Goal: Transaction & Acquisition: Purchase product/service

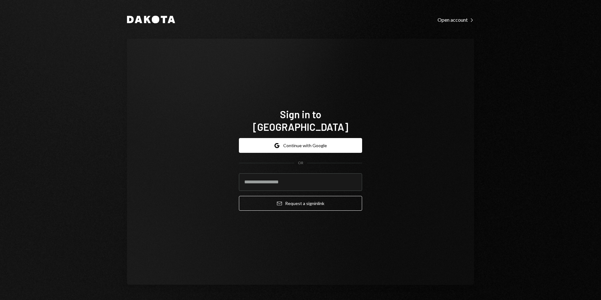
type input "**********"
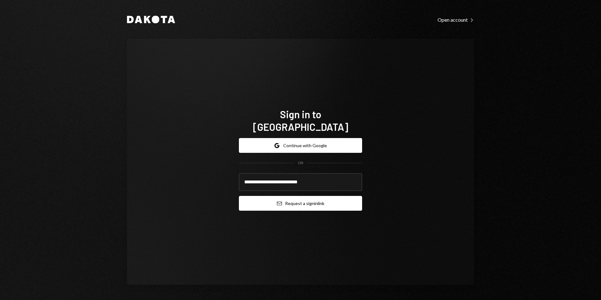
click at [296, 203] on button "Email Request a sign in link" at bounding box center [300, 203] width 123 height 15
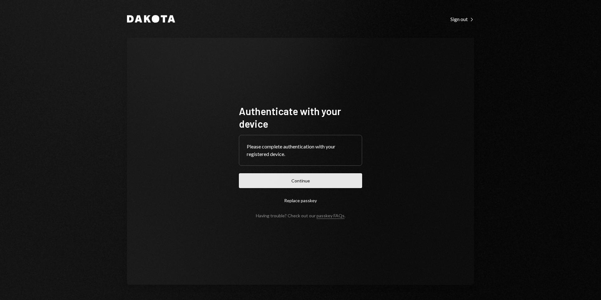
click at [307, 180] on button "Continue" at bounding box center [300, 180] width 123 height 15
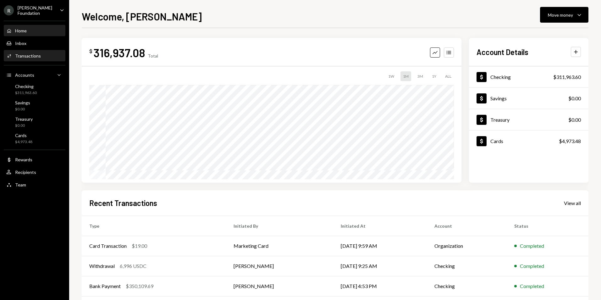
click at [42, 59] on div "Activities Transactions" at bounding box center [34, 56] width 57 height 11
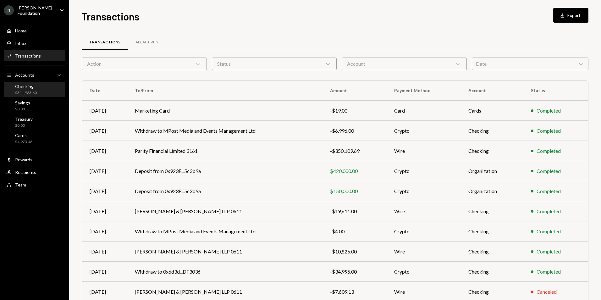
click at [34, 90] on div "$311,963.60" at bounding box center [26, 92] width 22 height 5
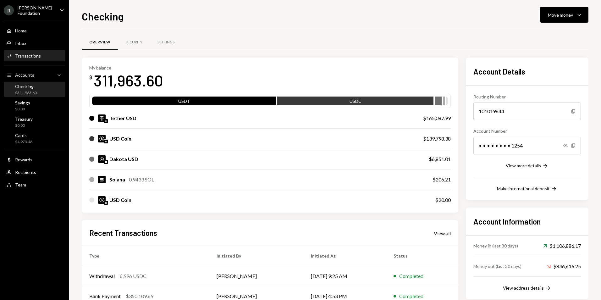
click at [42, 57] on div "Activities Transactions" at bounding box center [34, 56] width 57 height 6
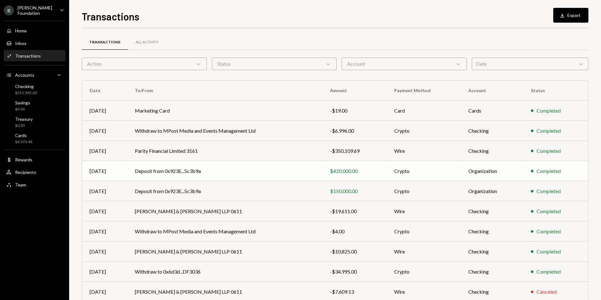
scroll to position [28, 0]
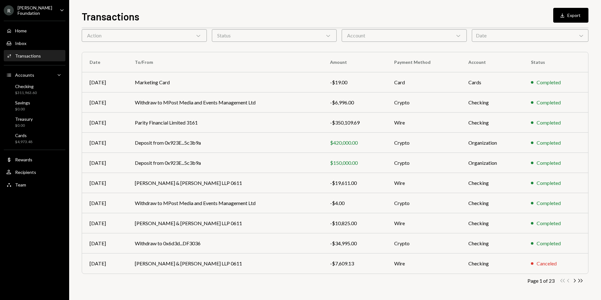
click at [575, 280] on icon "Chevron Right" at bounding box center [575, 281] width 6 height 6
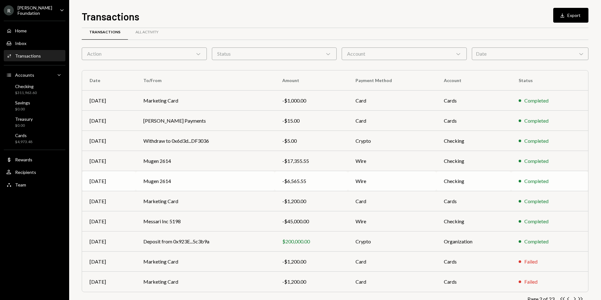
scroll to position [0, 0]
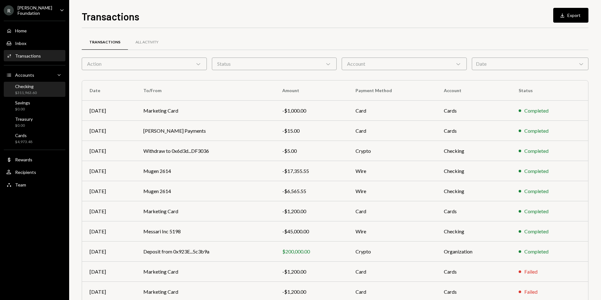
click at [44, 89] on div "Checking $311,963.60" at bounding box center [34, 90] width 57 height 12
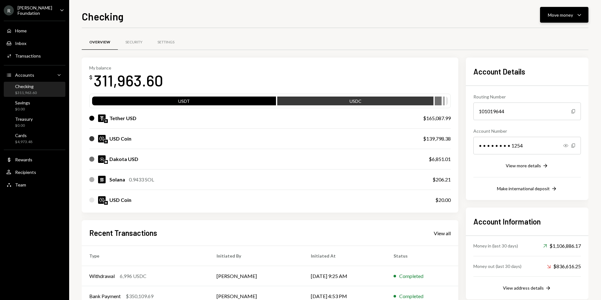
click at [565, 15] on div "Move money" at bounding box center [560, 15] width 25 height 7
click at [563, 80] on div "Swap stablecoins" at bounding box center [559, 81] width 46 height 7
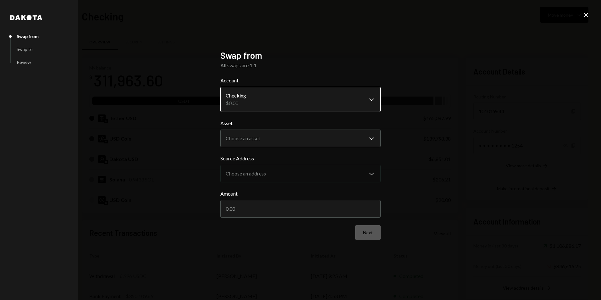
click at [290, 100] on body "R [PERSON_NAME] Foundation Caret Down Home Home Inbox Inbox Activities Transact…" at bounding box center [300, 150] width 601 height 300
click at [300, 137] on body "R [PERSON_NAME] Foundation Caret Down Home Home Inbox Inbox Activities Transact…" at bounding box center [300, 150] width 601 height 300
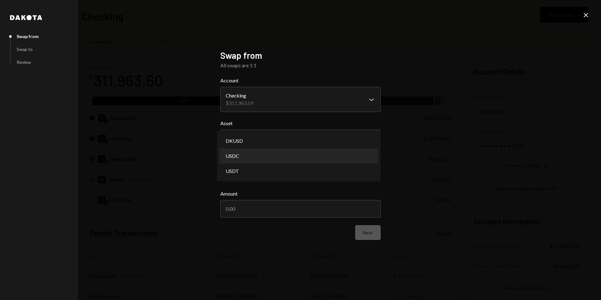
select select "****"
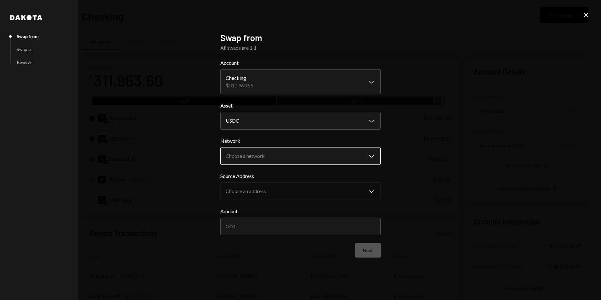
click at [274, 163] on body "R [PERSON_NAME] Foundation Caret Down Home Home Inbox Inbox Activities Transact…" at bounding box center [300, 150] width 601 height 300
select select "**********"
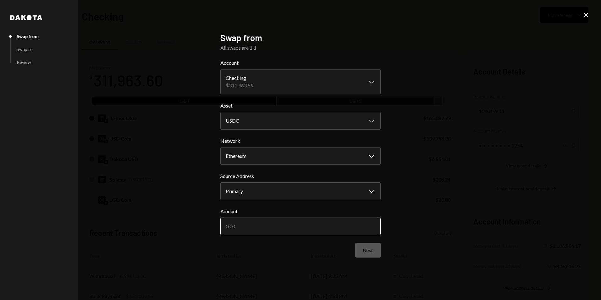
click at [270, 226] on input "Amount" at bounding box center [300, 227] width 160 height 18
type input "113000"
click at [371, 252] on button "Next" at bounding box center [367, 250] width 25 height 15
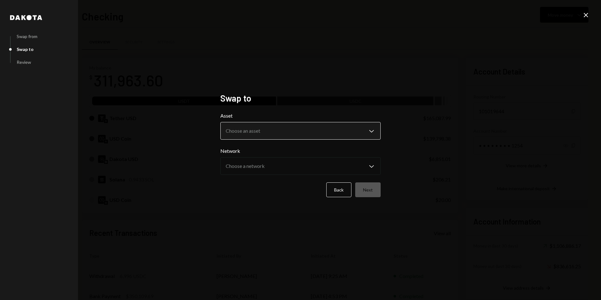
click at [267, 139] on body "R [PERSON_NAME] Foundation Caret Down Home Home Inbox Inbox Activities Transact…" at bounding box center [300, 150] width 601 height 300
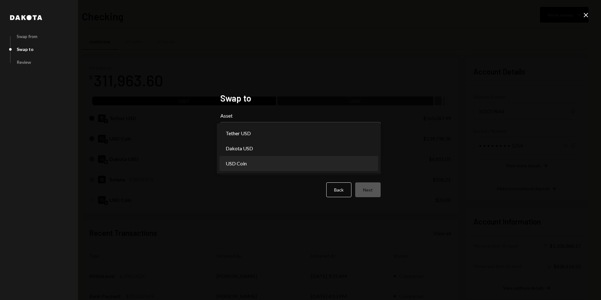
select select "****"
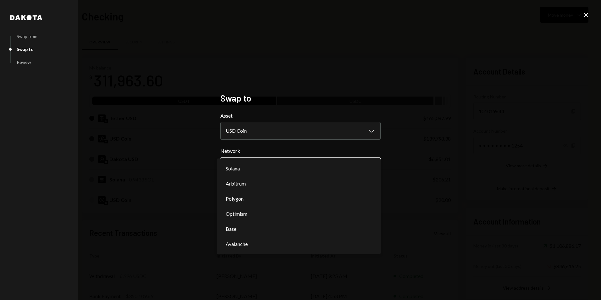
click at [257, 168] on body "R [PERSON_NAME] Foundation Caret Down Home Home Inbox Inbox Activities Transact…" at bounding box center [300, 150] width 601 height 300
select select "**********"
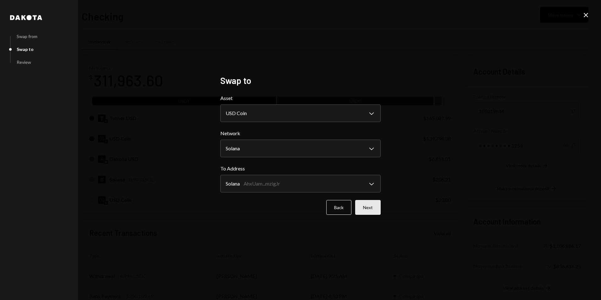
click at [369, 205] on button "Next" at bounding box center [367, 207] width 25 height 15
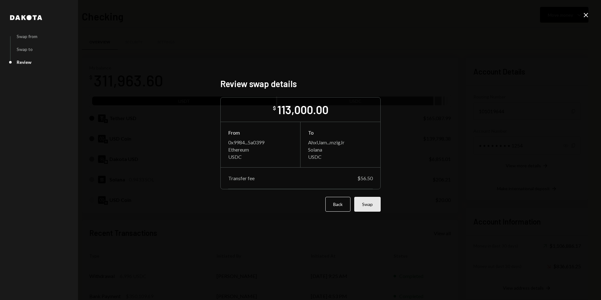
click at [371, 206] on button "Swap" at bounding box center [367, 204] width 26 height 15
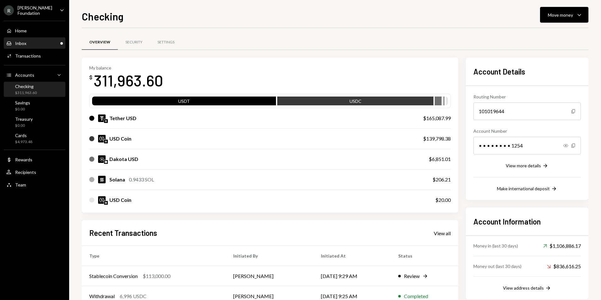
click at [42, 41] on div "Inbox Inbox" at bounding box center [34, 44] width 57 height 6
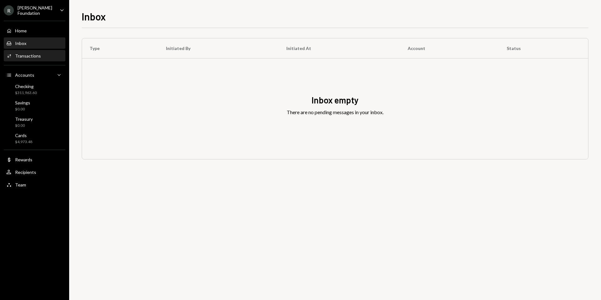
click at [35, 58] on div "Transactions" at bounding box center [28, 55] width 26 height 5
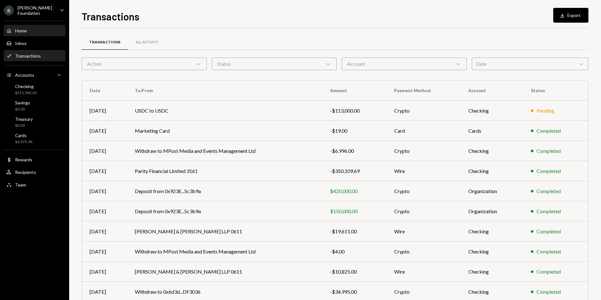
click at [45, 32] on div "Home Home" at bounding box center [34, 31] width 57 height 6
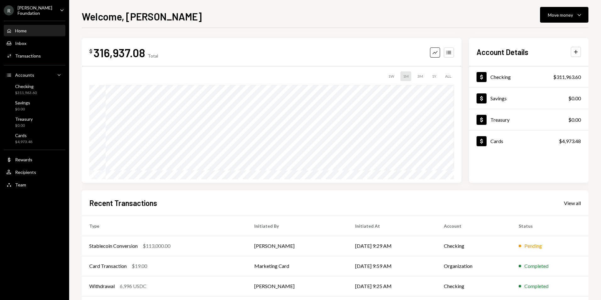
click at [304, 196] on div "Recent Transactions View all Type Initiated By Initiated At Account Status Stab…" at bounding box center [335, 263] width 507 height 147
click at [429, 249] on td "[DATE] 9:29 AM" at bounding box center [392, 246] width 89 height 20
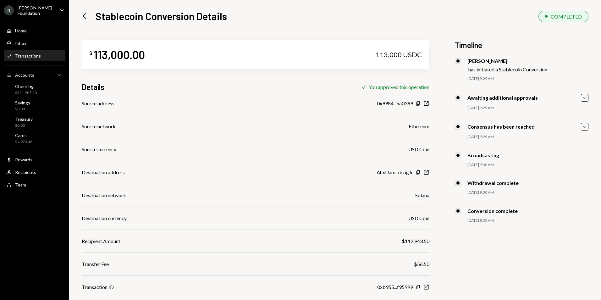
click at [84, 19] on icon "Left Arrow" at bounding box center [86, 16] width 9 height 9
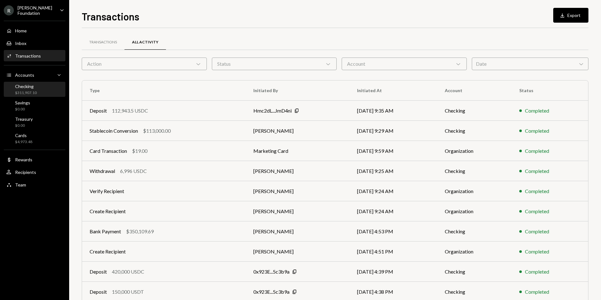
click at [44, 88] on div "Checking $311,907.10" at bounding box center [34, 90] width 57 height 12
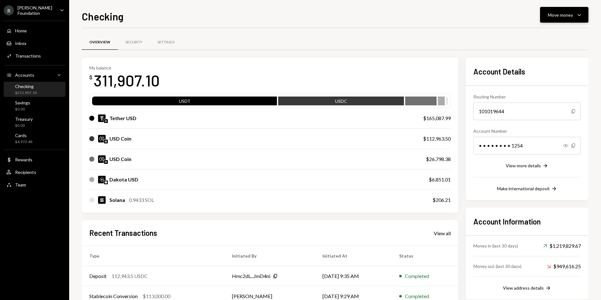
click at [568, 7] on button "Move money Caret Down" at bounding box center [564, 15] width 48 height 16
click at [556, 28] on div "Withdraw Send" at bounding box center [554, 34] width 63 height 14
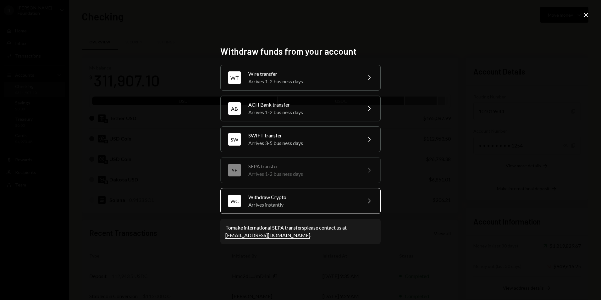
click at [297, 200] on div "Withdraw Crypto" at bounding box center [302, 197] width 109 height 8
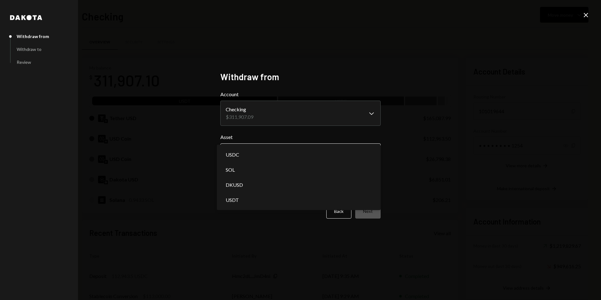
click at [273, 151] on body "R Rayls Foundation Caret Down Home Home Inbox Inbox Activities Transactions Acc…" at bounding box center [300, 150] width 601 height 300
select select "****"
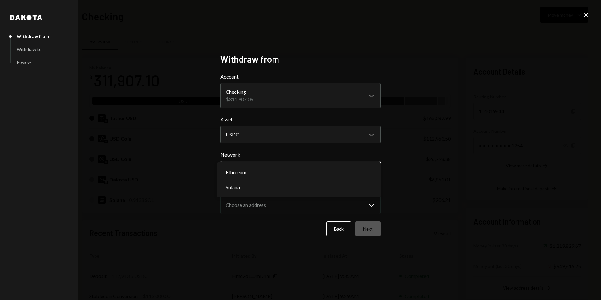
click at [270, 166] on body "R Rayls Foundation Caret Down Home Home Inbox Inbox Activities Transactions Acc…" at bounding box center [300, 150] width 601 height 300
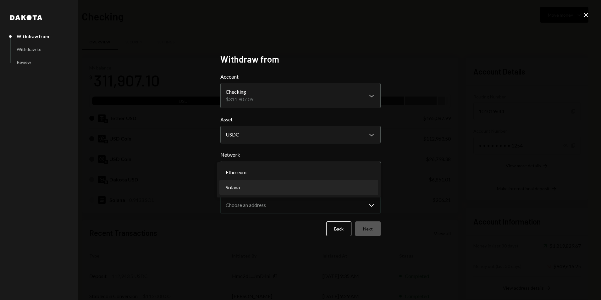
select select "**********"
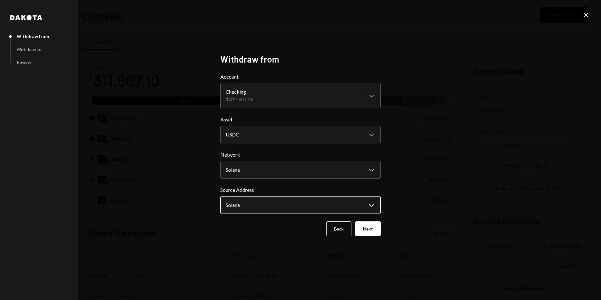
click at [278, 197] on button "Solana Chevron Down" at bounding box center [300, 205] width 160 height 18
click at [293, 196] on button "Solana Chevron Down" at bounding box center [300, 205] width 160 height 18
click at [364, 228] on button "Next" at bounding box center [367, 228] width 25 height 15
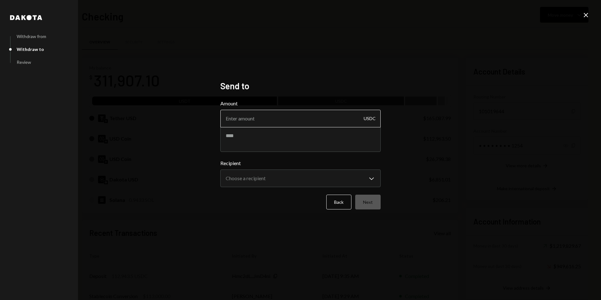
click at [295, 120] on input "Amount" at bounding box center [300, 119] width 160 height 18
type input "112923.98"
click at [293, 136] on textarea at bounding box center [300, 139] width 160 height 25
type textarea "**********"
click at [287, 179] on body "R Rayls Foundation Caret Down Home Home Inbox Inbox Activities Transactions Acc…" at bounding box center [300, 150] width 601 height 300
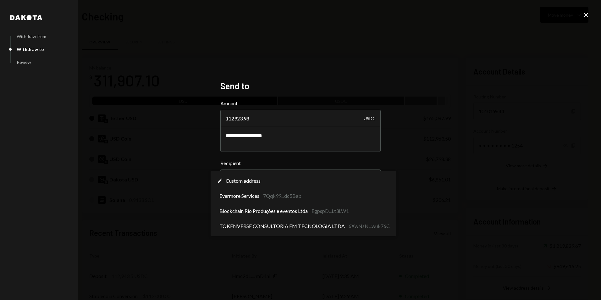
click at [458, 179] on div "**********" at bounding box center [300, 150] width 601 height 300
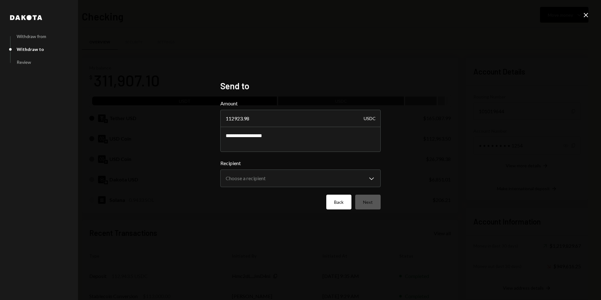
click at [338, 208] on button "Back" at bounding box center [338, 202] width 25 height 15
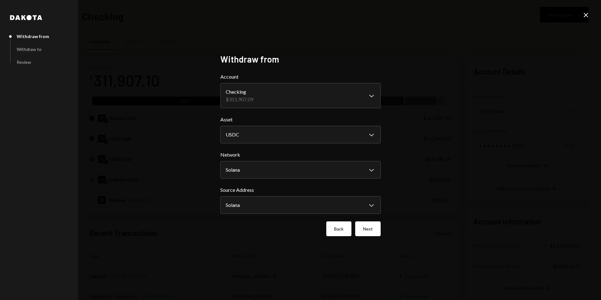
click at [338, 227] on button "Back" at bounding box center [338, 228] width 25 height 15
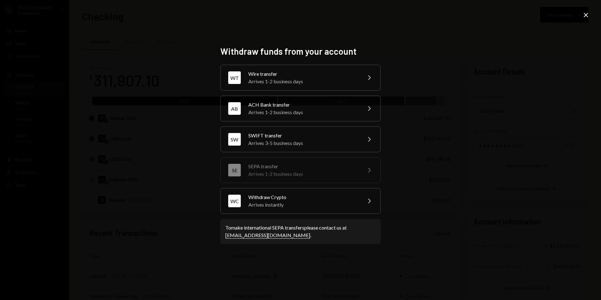
click at [579, 14] on div "Withdraw funds from your account WT Wire transfer Arrives 1-2 business days Che…" at bounding box center [300, 150] width 601 height 300
click at [583, 15] on icon "Close" at bounding box center [586, 15] width 8 height 8
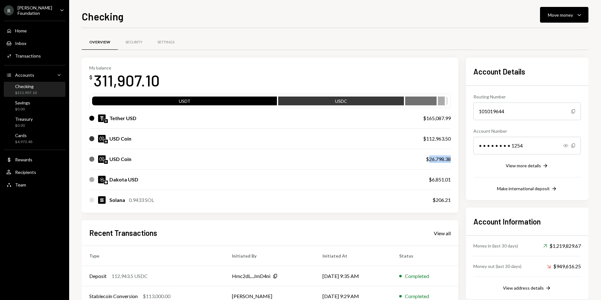
drag, startPoint x: 428, startPoint y: 160, endPoint x: 452, endPoint y: 163, distance: 23.8
click at [452, 163] on div "My balance $ 311,907.10 USDT USDC Tether USD $165,087.99 USD Coin $112,963.50 U…" at bounding box center [270, 135] width 377 height 155
click at [563, 15] on div "Move money" at bounding box center [560, 15] width 25 height 7
click at [566, 82] on div "Swap stablecoins" at bounding box center [559, 81] width 46 height 7
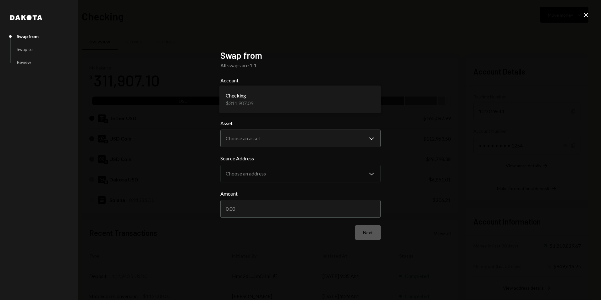
click at [267, 106] on body "R Rayls Foundation Caret Down Home Home Inbox Inbox Activities Transactions Acc…" at bounding box center [300, 150] width 601 height 300
click at [268, 137] on body "R Rayls Foundation Caret Down Home Home Inbox Inbox Activities Transactions Acc…" at bounding box center [300, 150] width 601 height 300
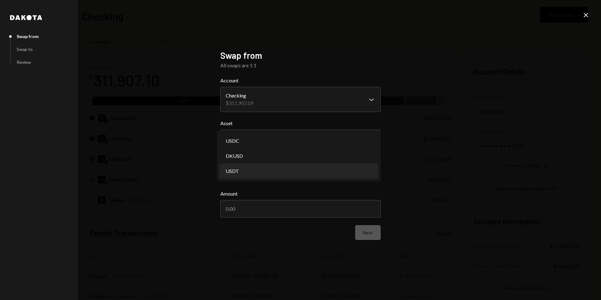
select select "****"
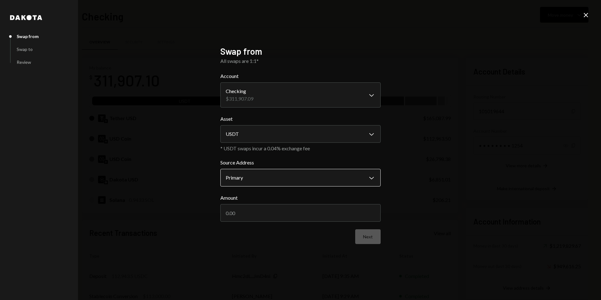
click at [261, 172] on body "R Rayls Foundation Caret Down Home Home Inbox Inbox Activities Transactions Acc…" at bounding box center [300, 150] width 601 height 300
click at [256, 216] on input "Amount" at bounding box center [300, 213] width 160 height 18
type input "90000"
click at [371, 235] on button "Next" at bounding box center [367, 236] width 25 height 15
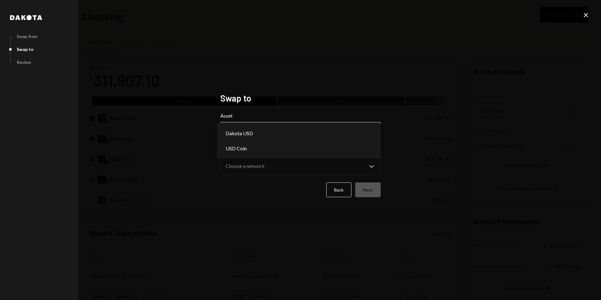
click at [280, 132] on body "R Rayls Foundation Caret Down Home Home Inbox Inbox Activities Transactions Acc…" at bounding box center [300, 150] width 601 height 300
select select "****"
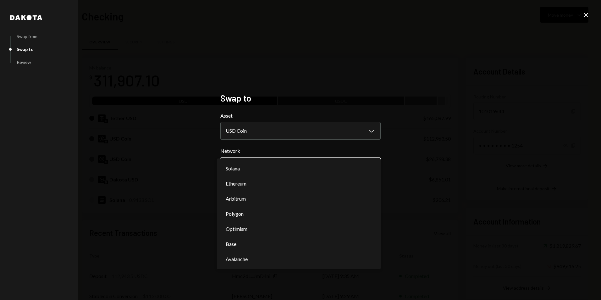
click at [256, 163] on body "R Rayls Foundation Caret Down Home Home Inbox Inbox Activities Transactions Acc…" at bounding box center [300, 150] width 601 height 300
select select "**********"
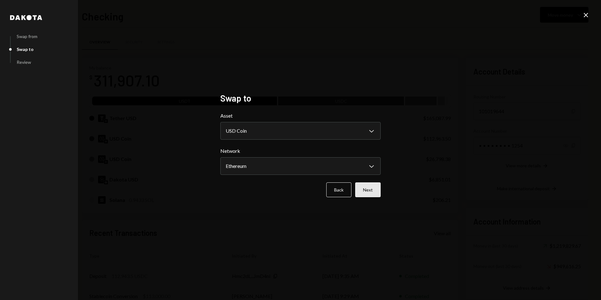
click at [371, 187] on button "Next" at bounding box center [367, 189] width 25 height 15
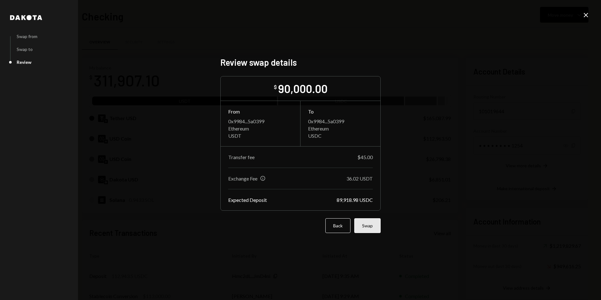
click at [372, 227] on button "Swap" at bounding box center [367, 225] width 26 height 15
